Goal: Transaction & Acquisition: Purchase product/service

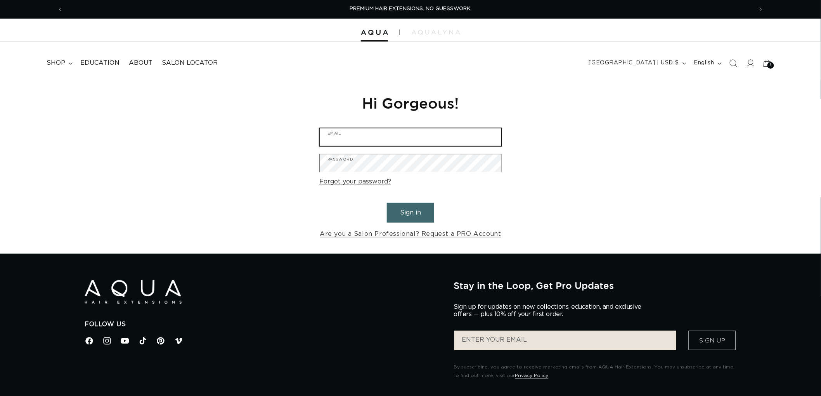
type input "graphics@pabeauty.com"
click at [408, 216] on button "Sign in" at bounding box center [410, 213] width 47 height 20
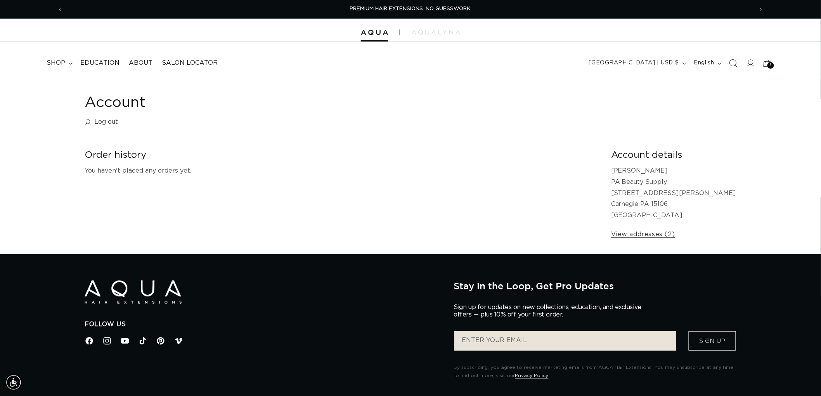
click at [740, 63] on span "Search" at bounding box center [733, 63] width 17 height 17
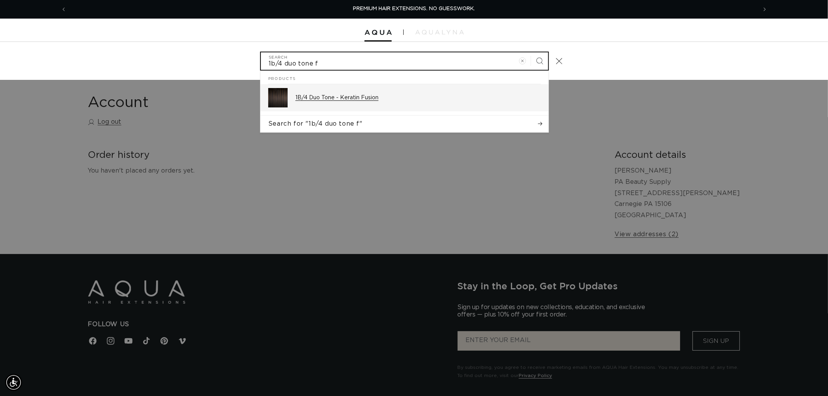
type input "1b/4 duo tone f"
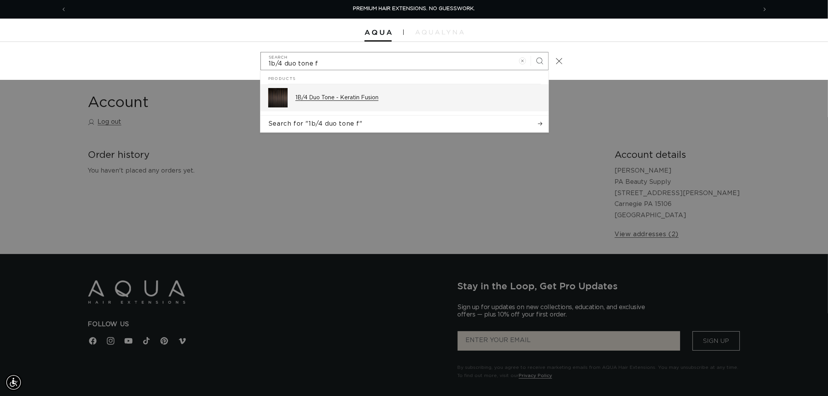
click at [326, 106] on div "1B/4 Duo Tone - Keratin Fusion" at bounding box center [417, 97] width 245 height 19
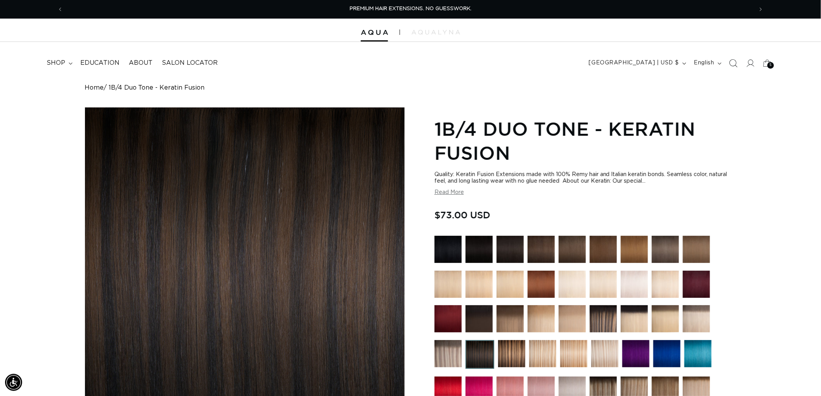
click at [736, 57] on span "Search" at bounding box center [733, 63] width 17 height 17
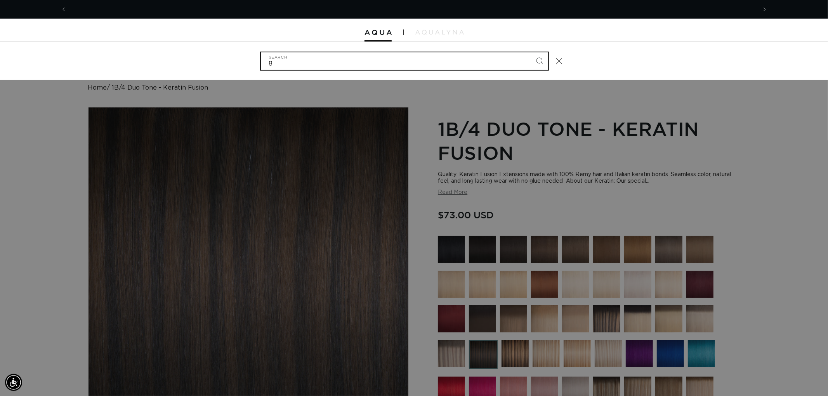
scroll to position [0, 690]
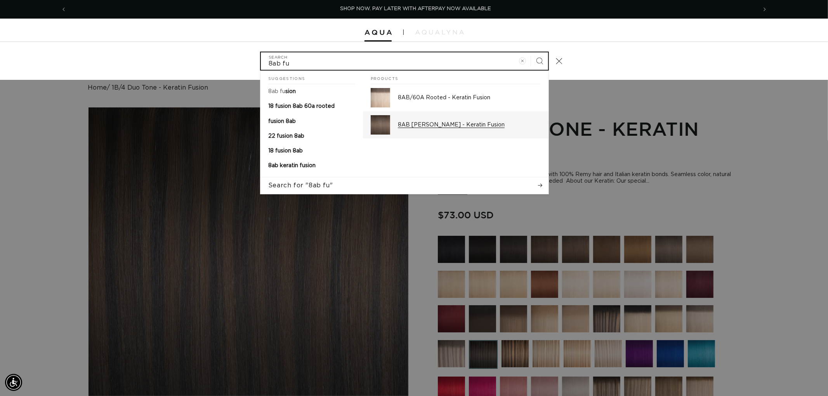
type input "8ab fu"
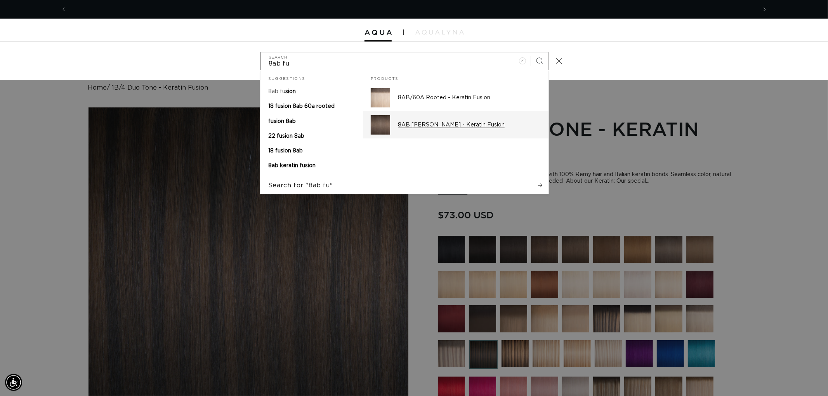
scroll to position [0, 1380]
click at [446, 135] on link "8AB Ash Brown - Keratin Fusion" at bounding box center [456, 124] width 186 height 27
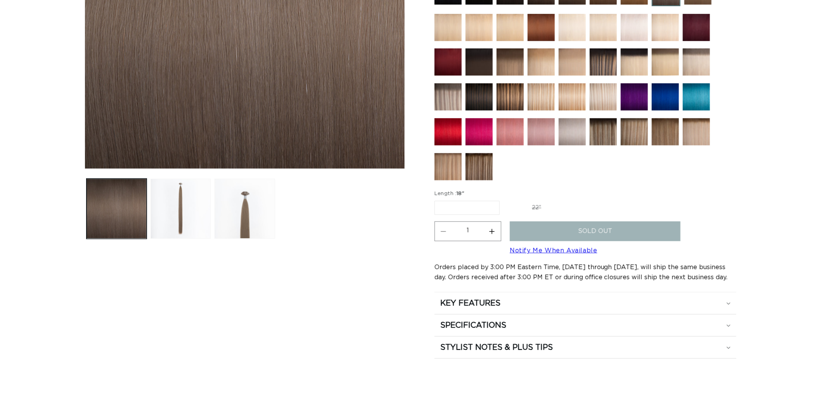
click at [540, 201] on label "22" Variant sold out or unavailable" at bounding box center [537, 207] width 66 height 13
click at [504, 200] on input "22" Variant sold out or unavailable" at bounding box center [504, 200] width 0 height 0
radio input "true"
click at [474, 201] on label "18" Variant sold out or unavailable" at bounding box center [467, 207] width 64 height 13
click at [437, 200] on input "18" Variant sold out or unavailable" at bounding box center [437, 200] width 0 height 0
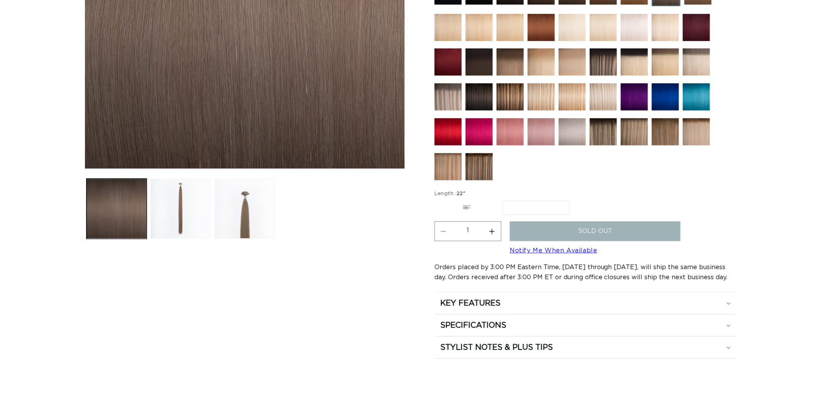
radio input "true"
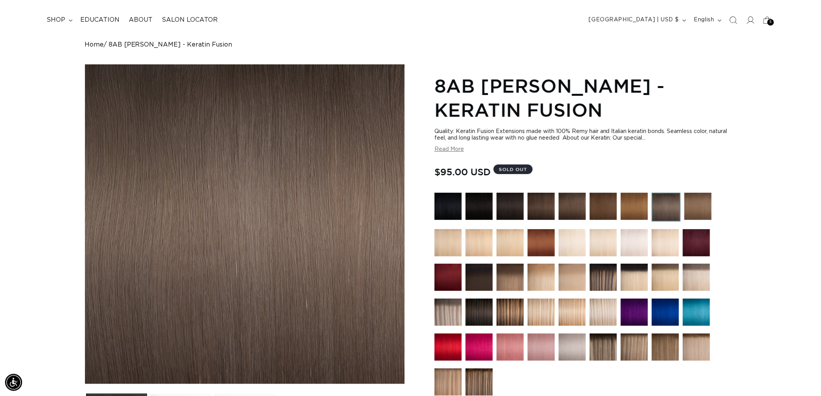
scroll to position [0, 690]
